Goal: Task Accomplishment & Management: Manage account settings

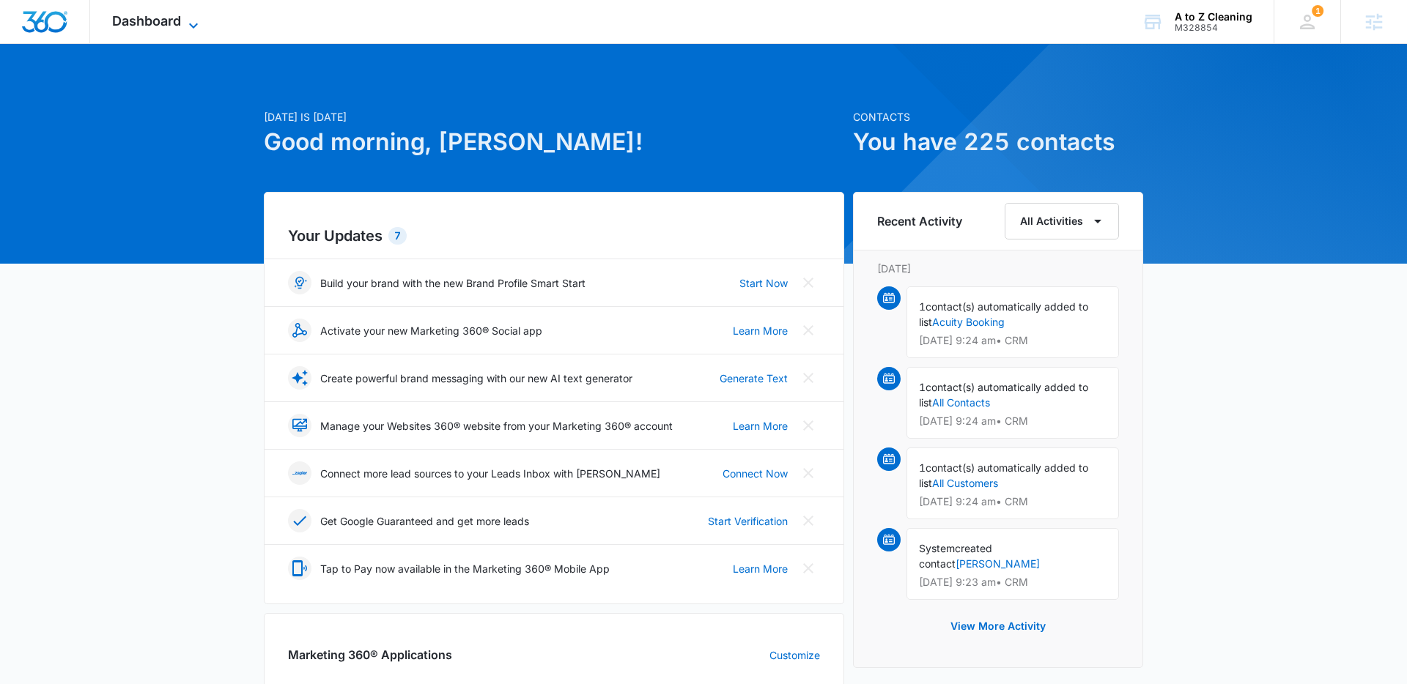
click at [191, 21] on icon at bounding box center [194, 26] width 18 height 18
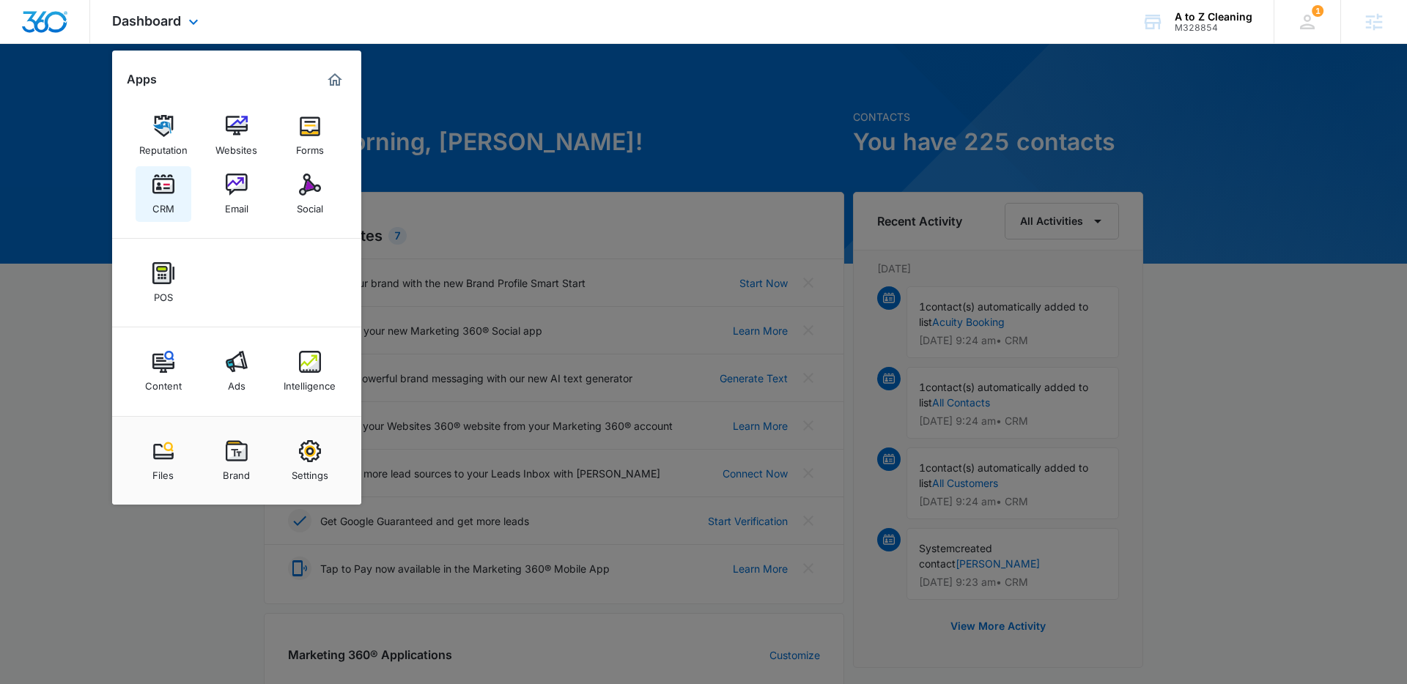
click at [166, 196] on div "CRM" at bounding box center [163, 205] width 22 height 19
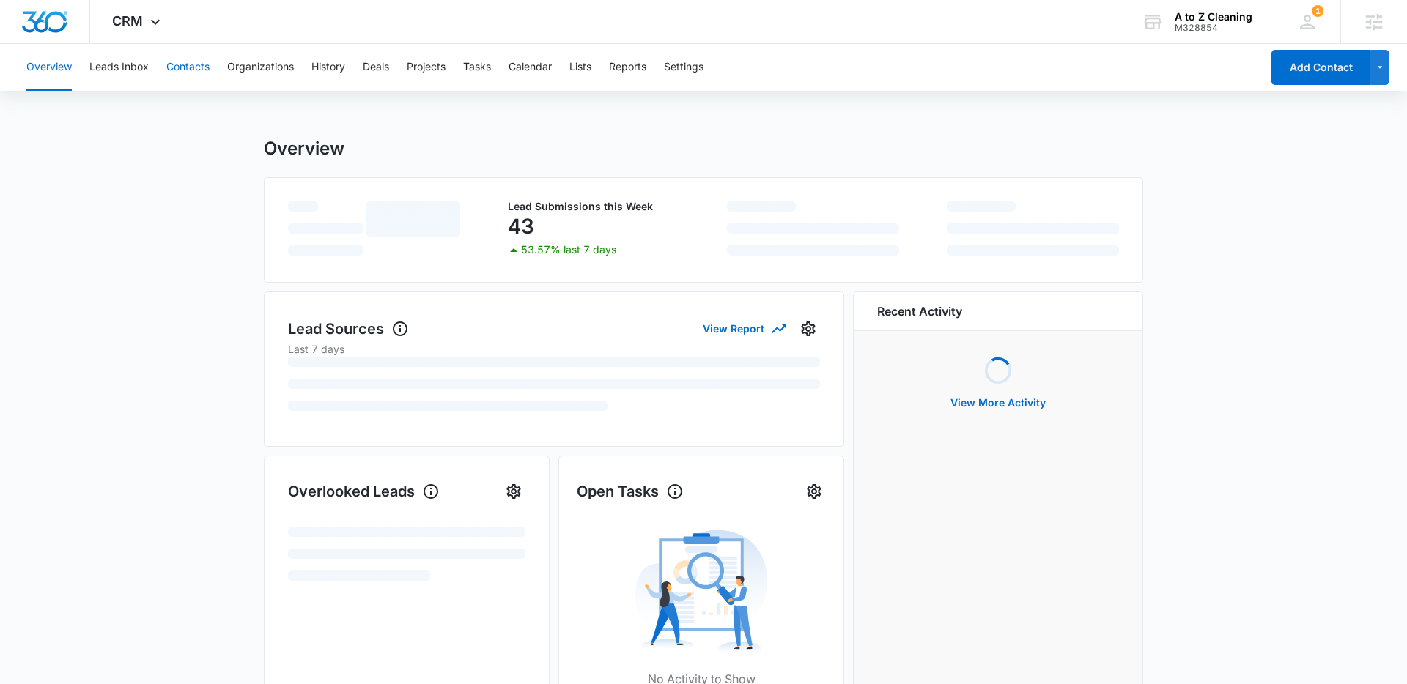
click at [185, 64] on button "Contacts" at bounding box center [187, 67] width 43 height 47
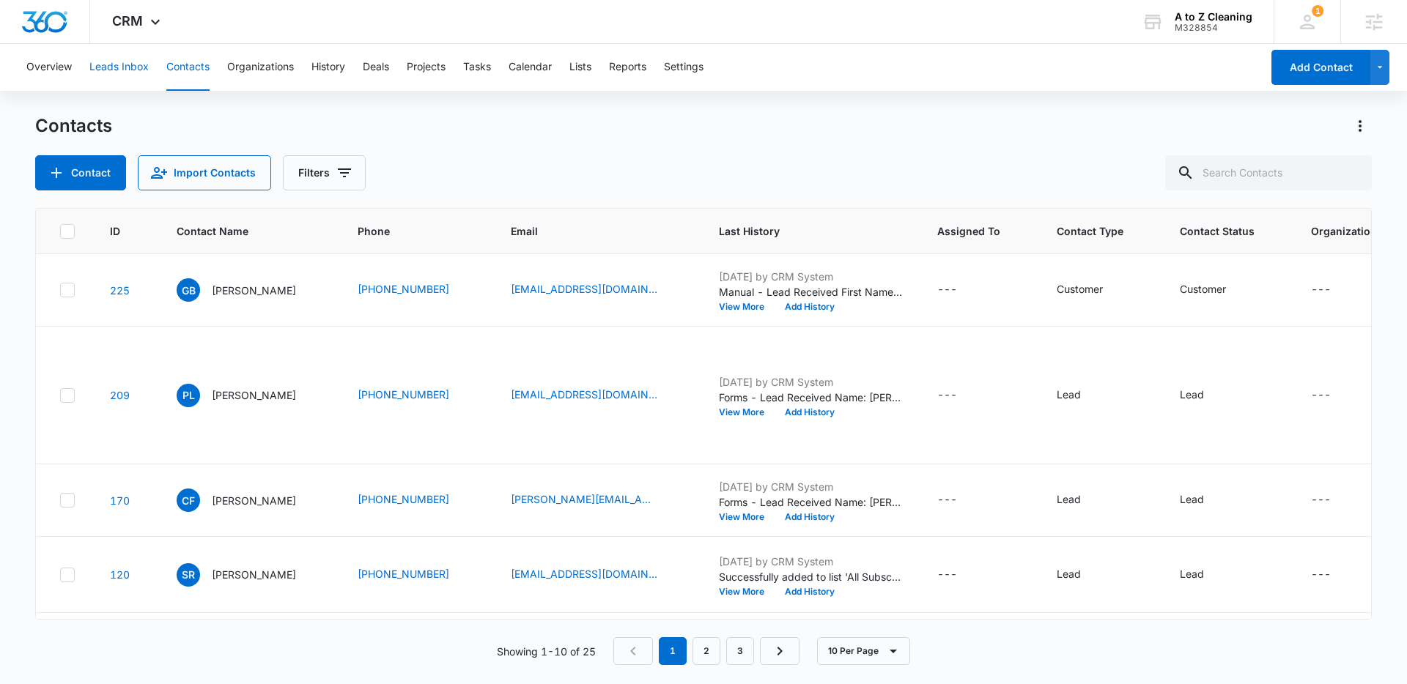
click at [122, 67] on button "Leads Inbox" at bounding box center [118, 67] width 59 height 47
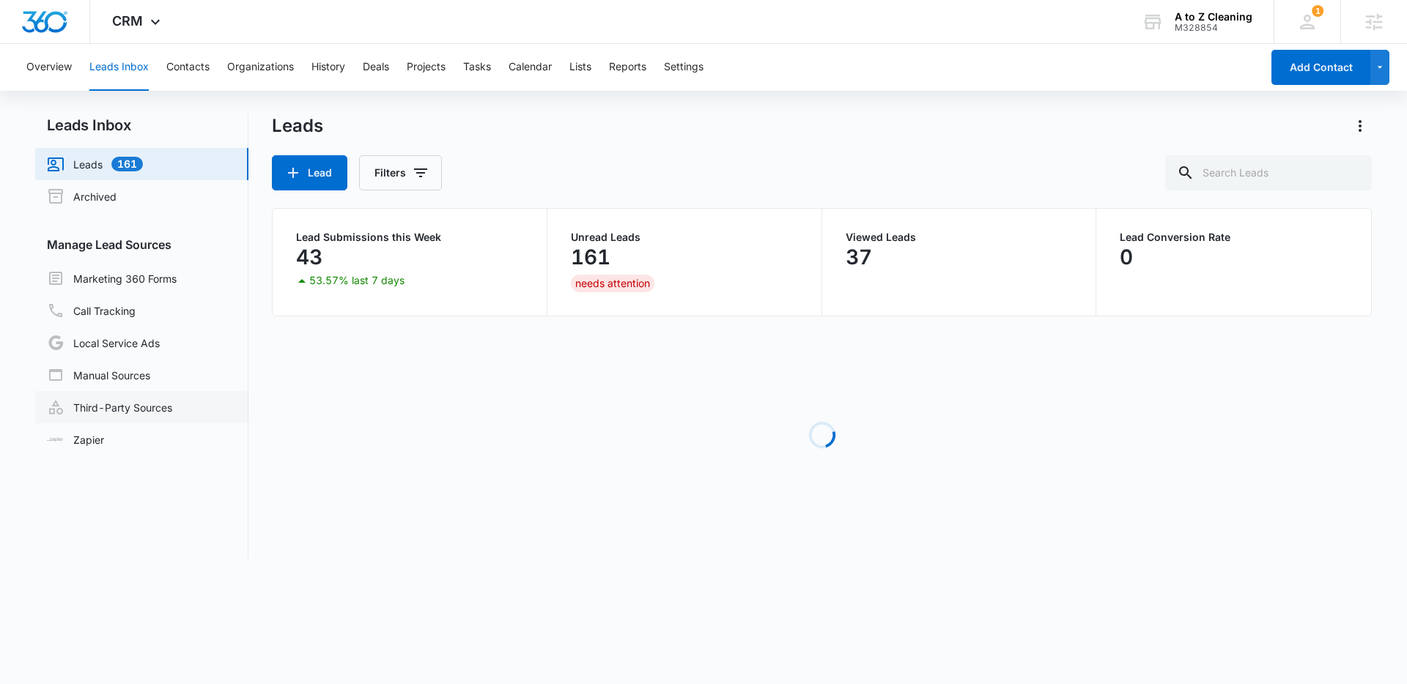
click at [114, 405] on link "Third-Party Sources" at bounding box center [109, 408] width 125 height 18
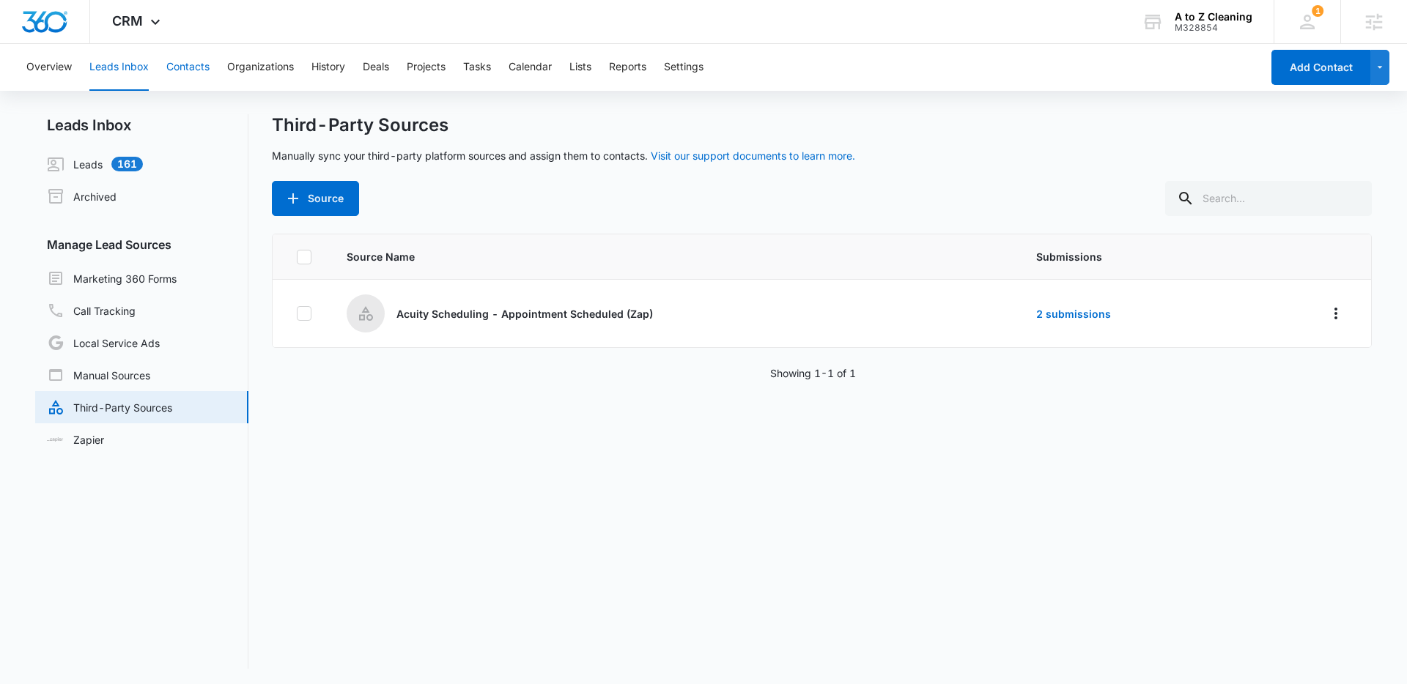
click at [195, 70] on button "Contacts" at bounding box center [187, 67] width 43 height 47
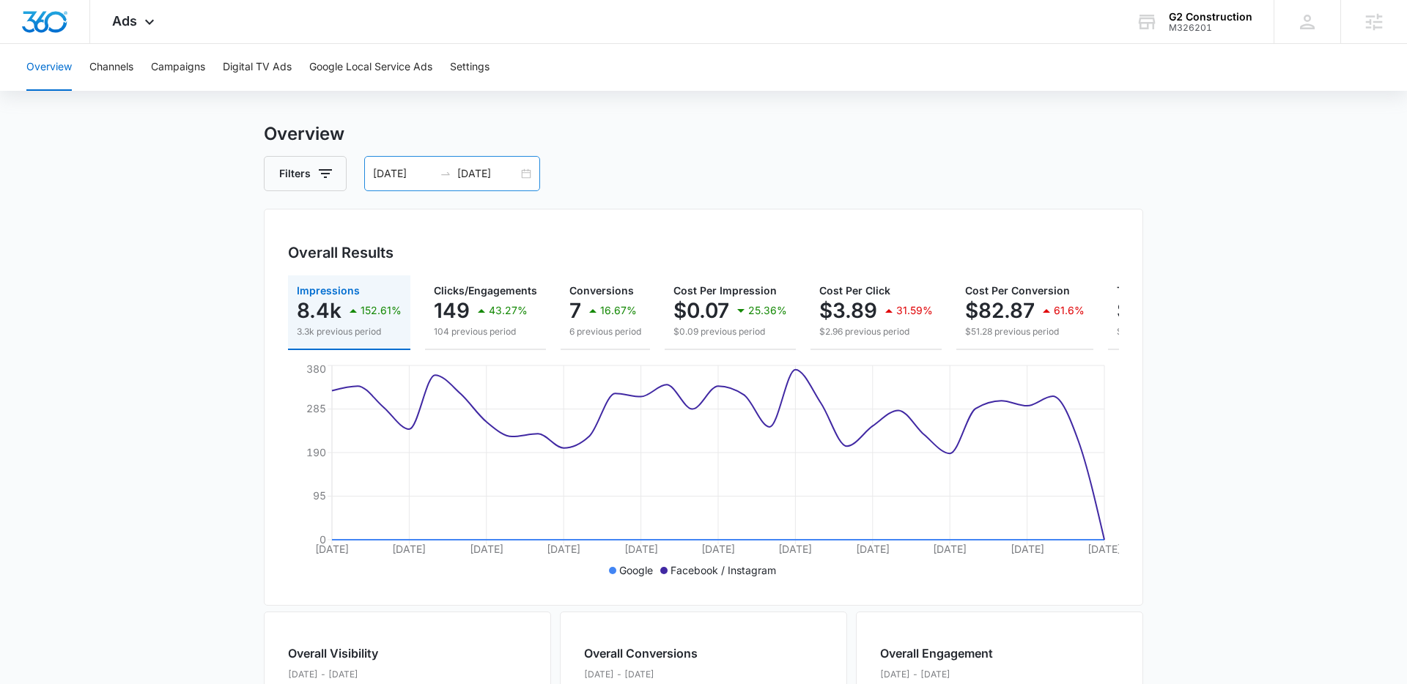
click at [507, 171] on input "09/05/2025" at bounding box center [487, 174] width 61 height 16
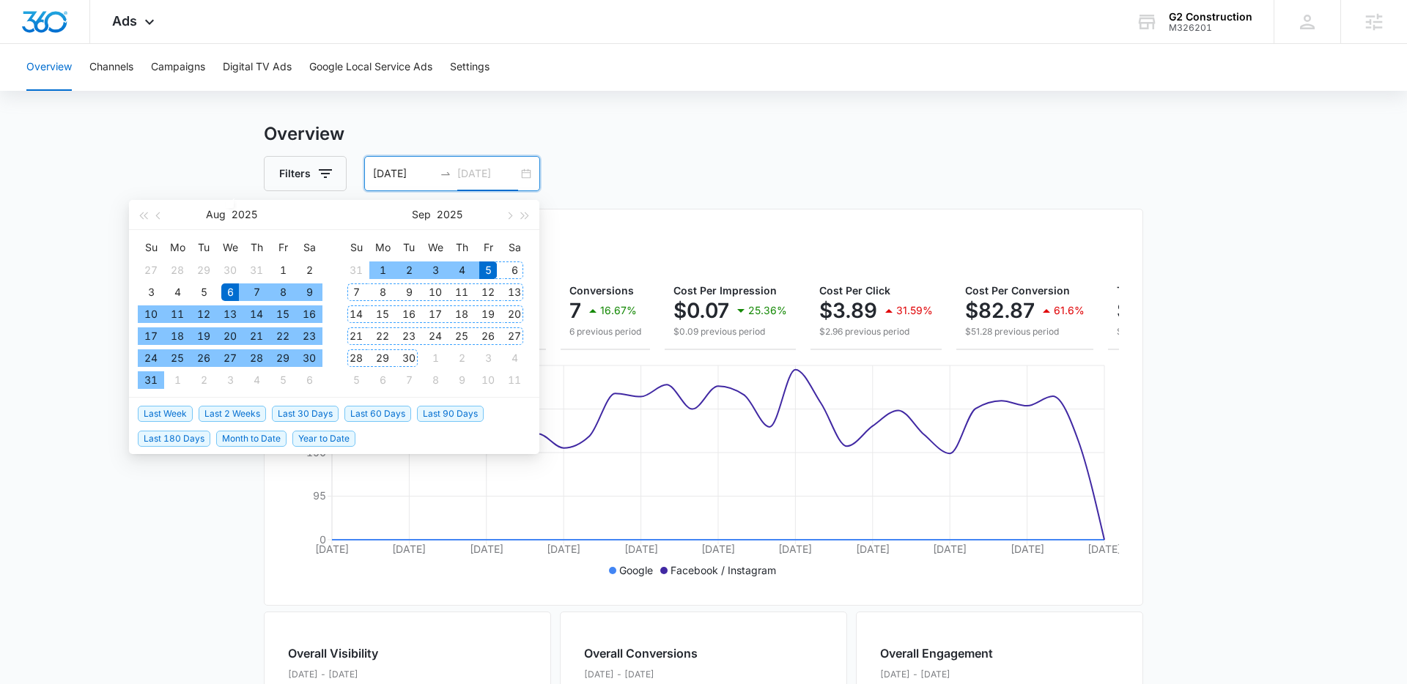
type input "09/05/2025"
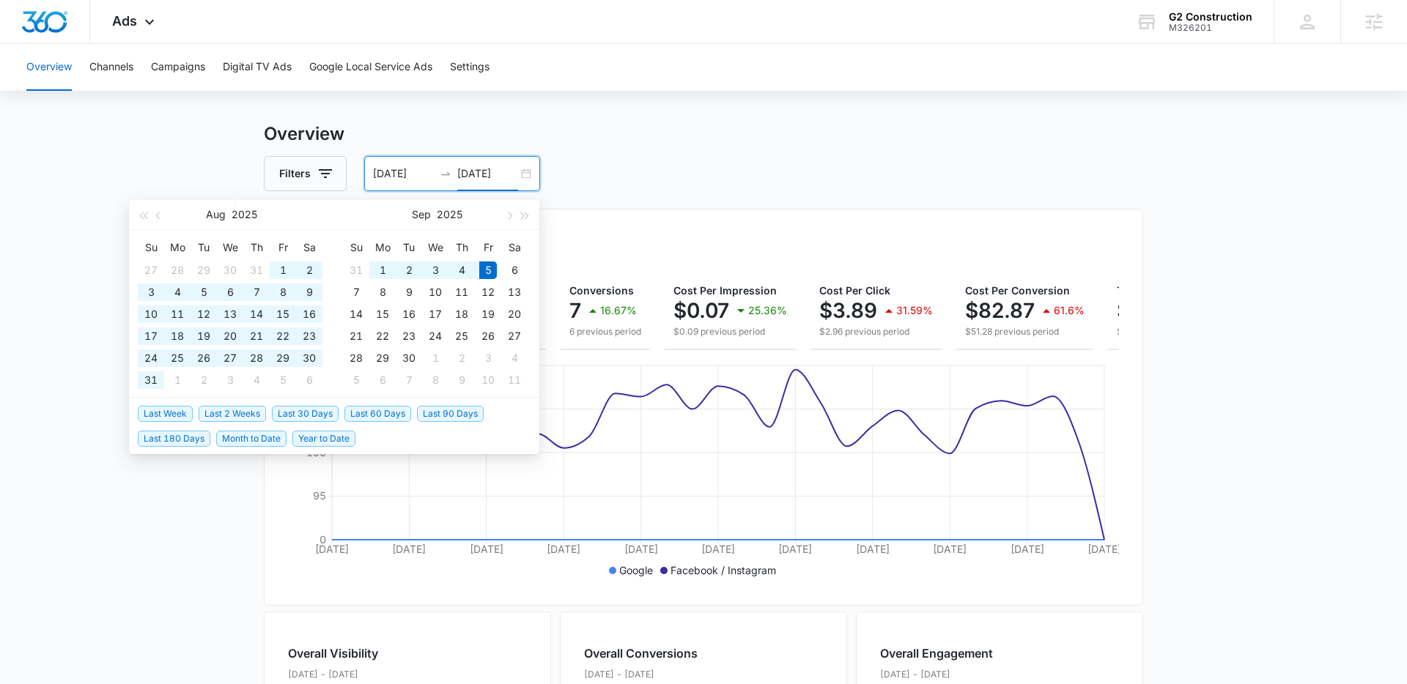
click at [183, 440] on span "Last 180 Days" at bounding box center [174, 439] width 73 height 16
type input "03/09/2025"
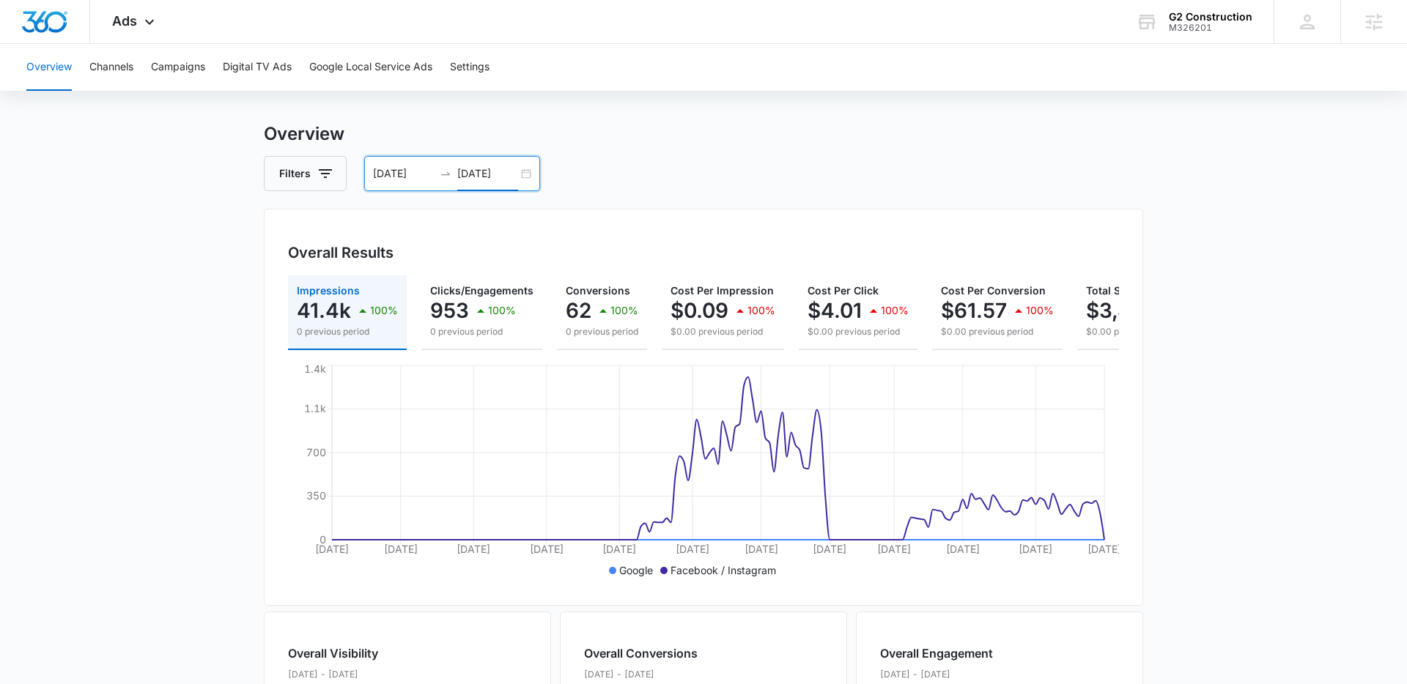
scroll to position [0, 124]
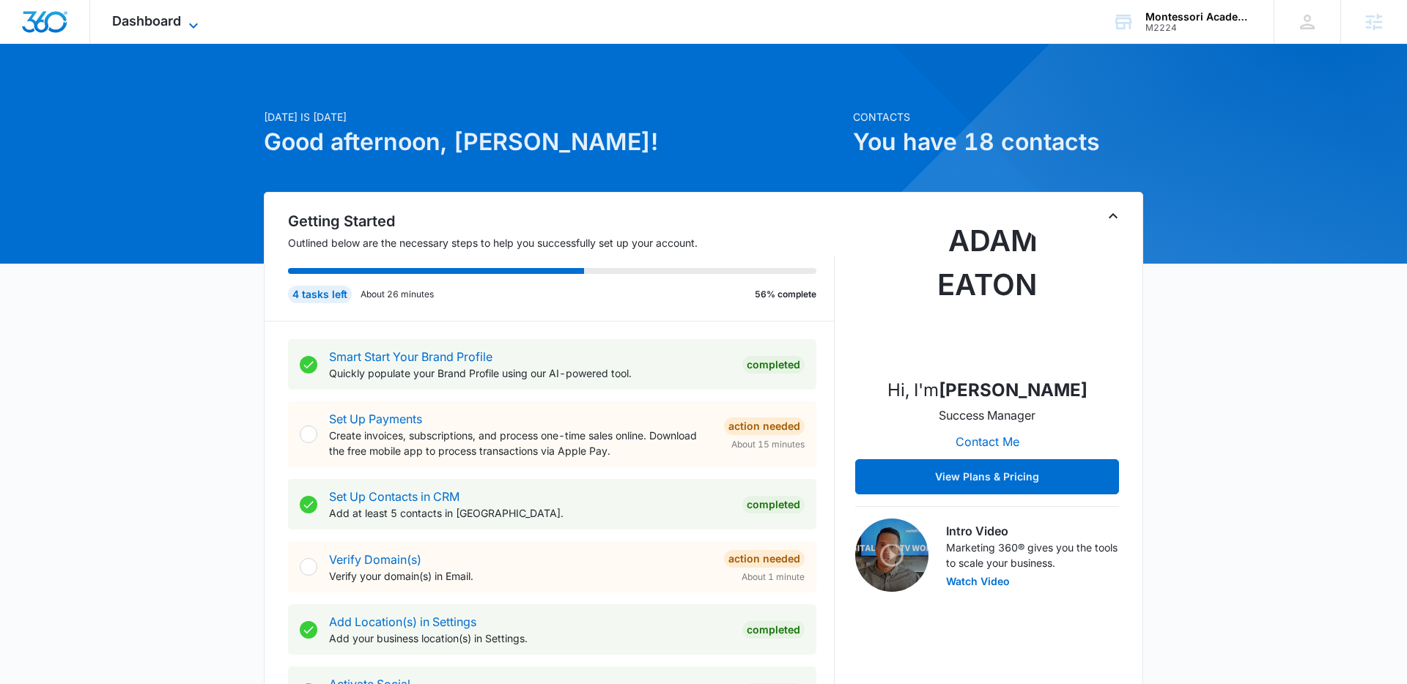
click at [199, 25] on icon at bounding box center [194, 26] width 18 height 18
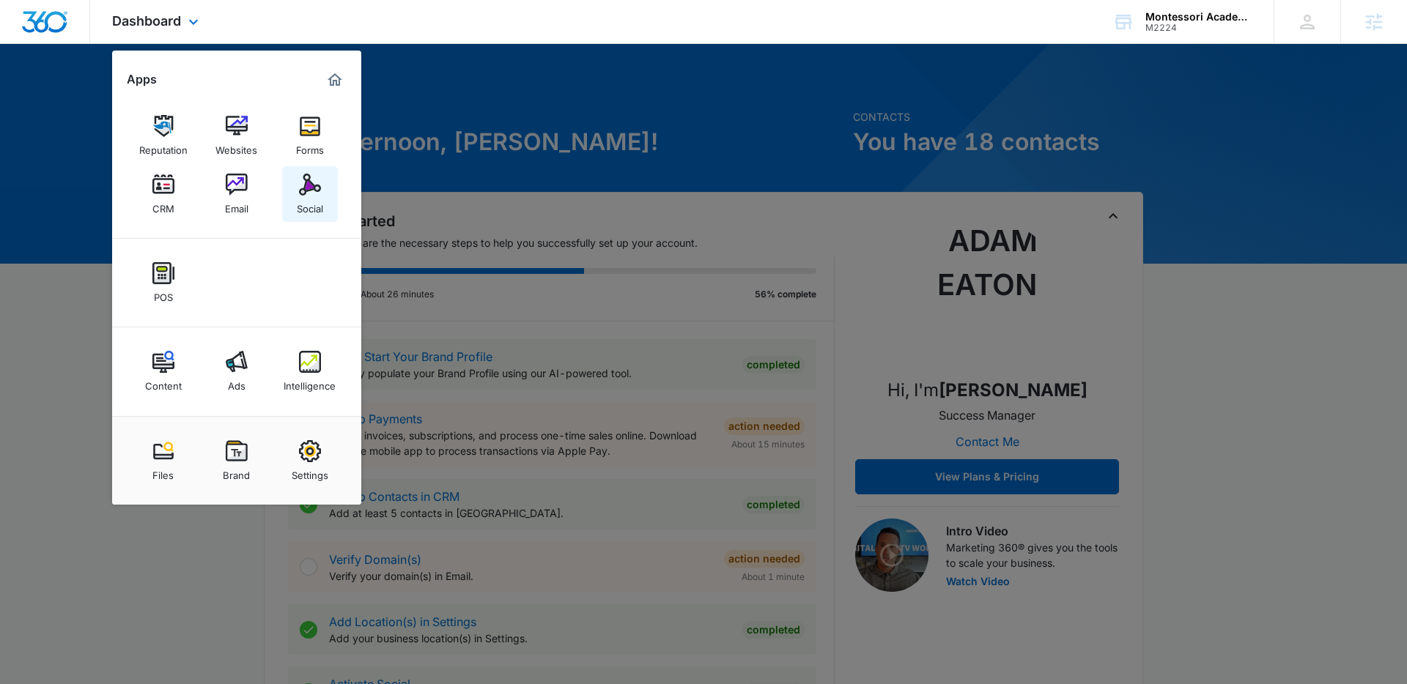
click at [306, 181] on img at bounding box center [310, 185] width 22 height 22
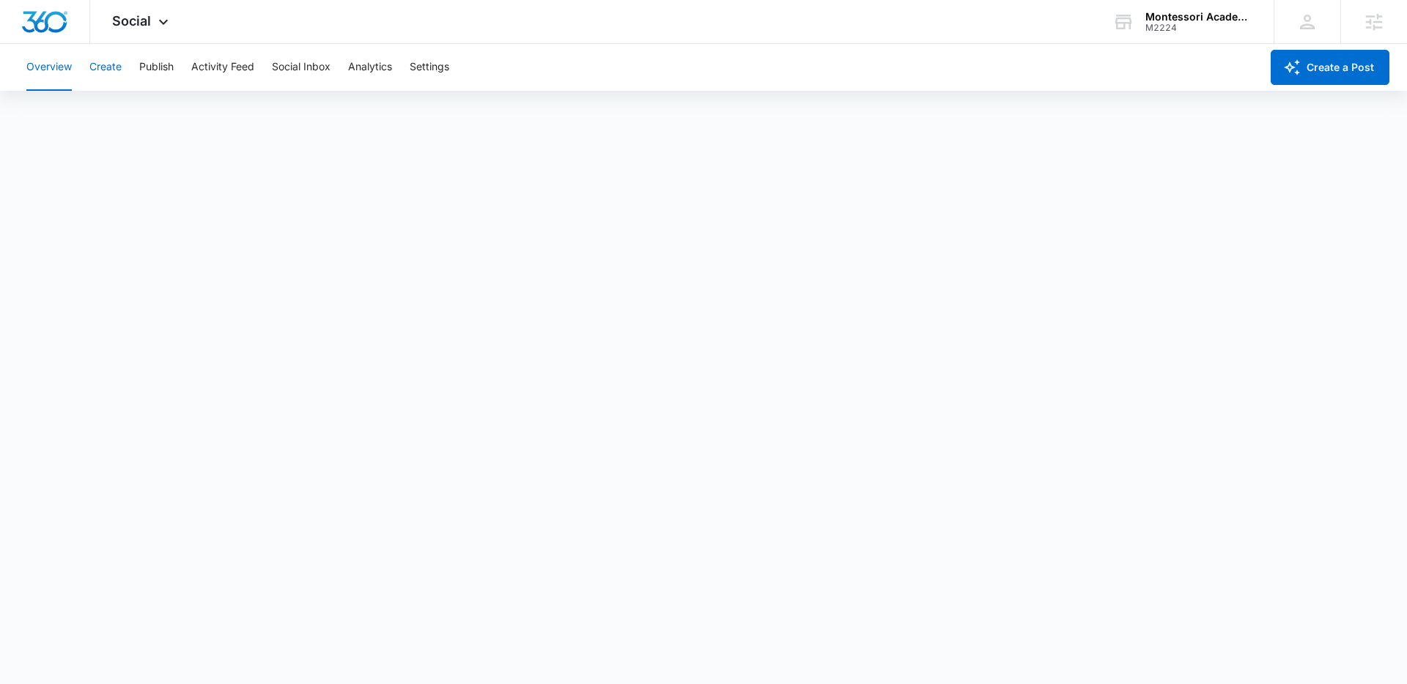
click at [113, 75] on button "Create" at bounding box center [105, 67] width 32 height 47
